Goal: Task Accomplishment & Management: Complete application form

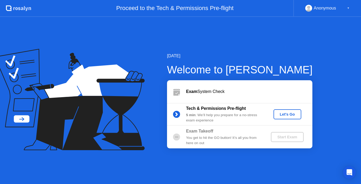
click at [333, 12] on div "Anonymous ▼" at bounding box center [328, 8] width 68 height 17
click at [341, 9] on div "Anonymous ▼" at bounding box center [328, 8] width 44 height 7
click at [351, 10] on div "Anonymous ▼" at bounding box center [328, 8] width 68 height 17
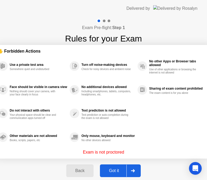
click at [119, 169] on div "Got it" at bounding box center [113, 171] width 25 height 5
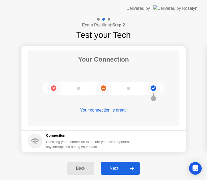
click at [118, 159] on div "Back Next" at bounding box center [103, 168] width 207 height 23
click at [114, 165] on button "Next" at bounding box center [120, 168] width 39 height 13
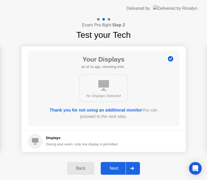
click at [116, 166] on div "Next" at bounding box center [114, 168] width 24 height 5
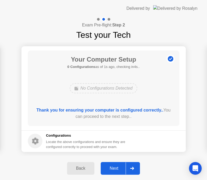
click at [117, 167] on div "Next" at bounding box center [114, 168] width 24 height 5
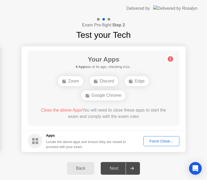
click at [159, 138] on button "Force Close..." at bounding box center [161, 141] width 36 height 10
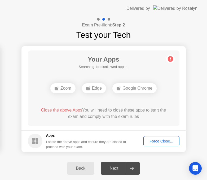
click at [159, 143] on div "Force Close..." at bounding box center [161, 141] width 32 height 4
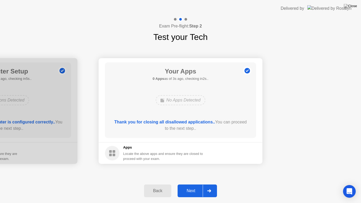
click at [203, 184] on div at bounding box center [209, 191] width 13 height 12
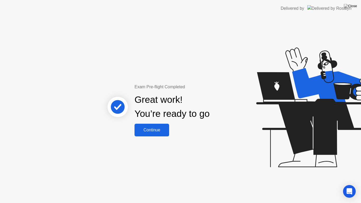
click at [162, 137] on div "Exam Pre-flight Completed Great work! You’re ready to go Continue" at bounding box center [180, 110] width 361 height 186
click at [165, 129] on div "Continue" at bounding box center [151, 130] width 31 height 5
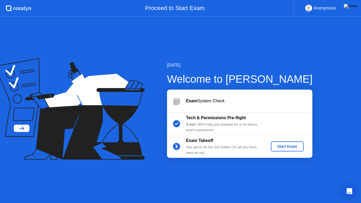
click at [147, 146] on div at bounding box center [75, 110] width 150 height 104
click at [336, 0] on div "Anonymous ▼" at bounding box center [328, 8] width 68 height 17
click at [297, 151] on button "Start Exam" at bounding box center [287, 147] width 33 height 10
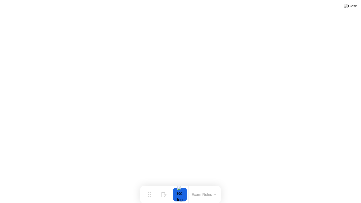
click at [206, 184] on button "Exam Rules" at bounding box center [204, 194] width 28 height 5
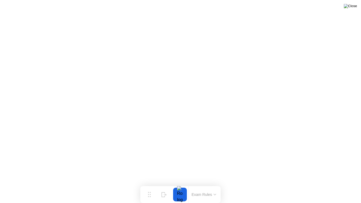
click at [355, 8] on img at bounding box center [350, 6] width 13 height 4
click at [201, 184] on button "Exam Rules" at bounding box center [204, 194] width 28 height 5
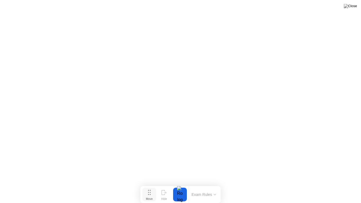
click at [155, 184] on button "Move" at bounding box center [150, 195] width 14 height 14
click at [148, 184] on icon at bounding box center [149, 192] width 3 height 5
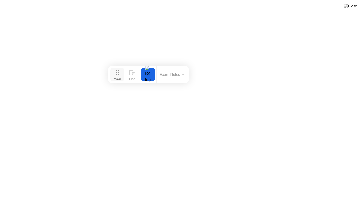
drag, startPoint x: 148, startPoint y: 192, endPoint x: 115, endPoint y: 73, distance: 123.8
click at [116, 73] on circle at bounding box center [116, 72] width 1 height 1
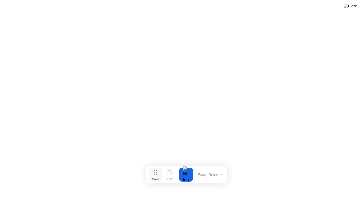
drag, startPoint x: 115, startPoint y: 75, endPoint x: 155, endPoint y: 175, distance: 107.2
click at [155, 175] on circle at bounding box center [154, 174] width 1 height 1
click at [168, 169] on button "Hide" at bounding box center [171, 175] width 14 height 14
click at [355, 184] on div at bounding box center [357, 195] width 11 height 14
click at [337, 184] on button "Show" at bounding box center [341, 195] width 14 height 14
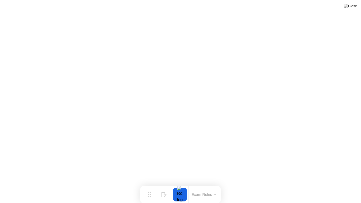
click at [199, 184] on div "Exam Rules" at bounding box center [204, 194] width 31 height 17
click at [357, 4] on img at bounding box center [350, 6] width 13 height 4
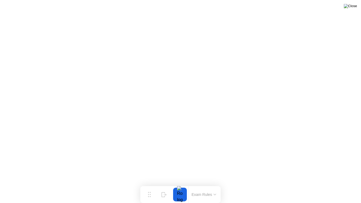
click at [356, 8] on img at bounding box center [350, 6] width 13 height 4
